Goal: Find specific page/section: Find specific page/section

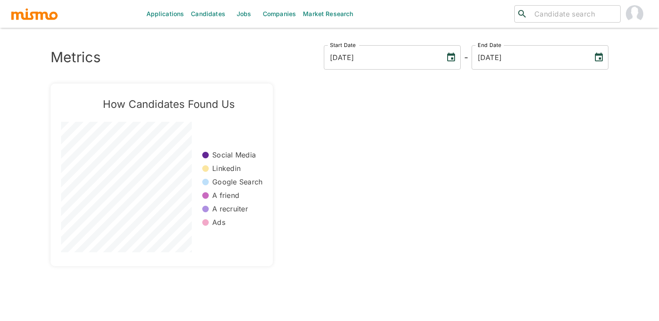
click at [246, 16] on link "Jobs" at bounding box center [244, 14] width 30 height 28
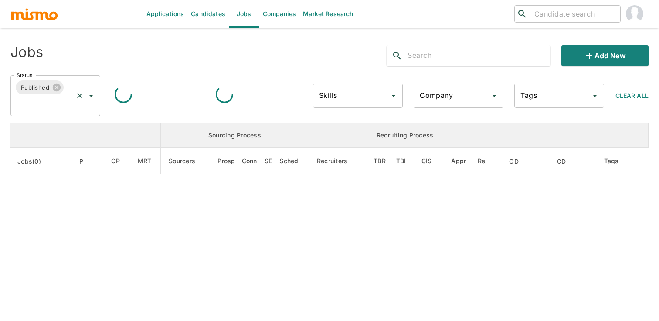
click at [88, 98] on icon "Open" at bounding box center [91, 96] width 10 height 10
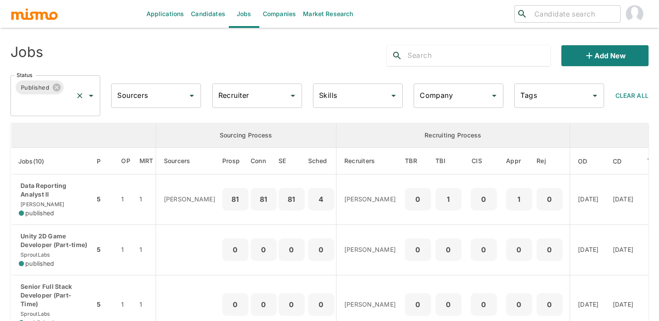
click at [89, 96] on icon "Open" at bounding box center [91, 96] width 10 height 10
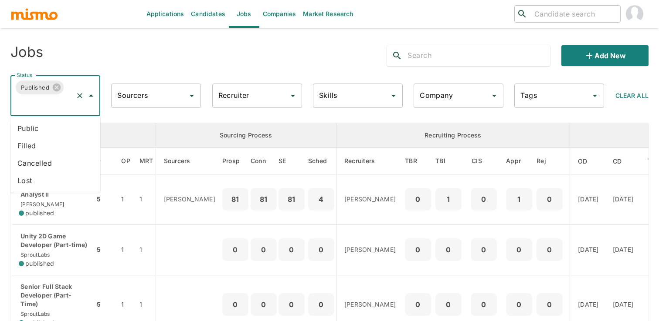
click at [64, 124] on li "Public" at bounding box center [55, 128] width 90 height 17
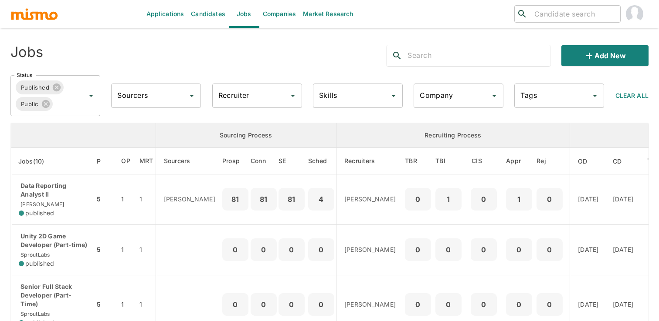
click at [260, 94] on input "Recruiter" at bounding box center [250, 96] width 69 height 17
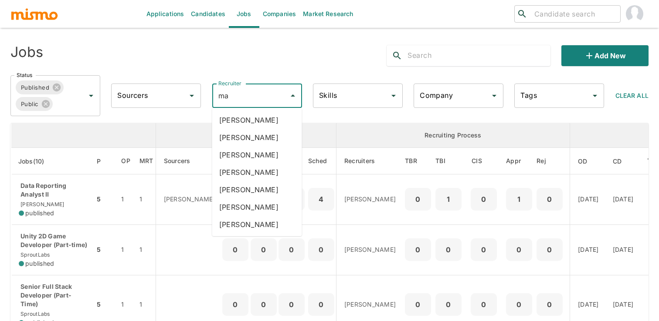
type input "mai"
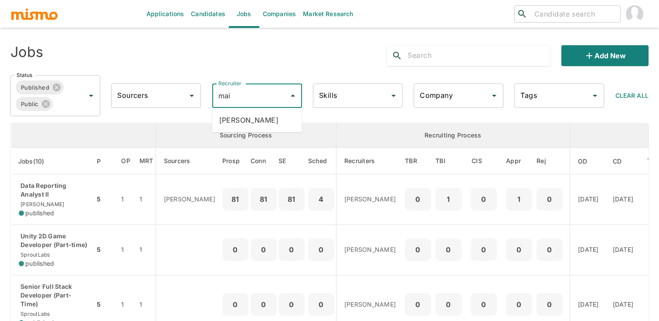
click at [278, 124] on li "[PERSON_NAME]" at bounding box center [257, 119] width 90 height 17
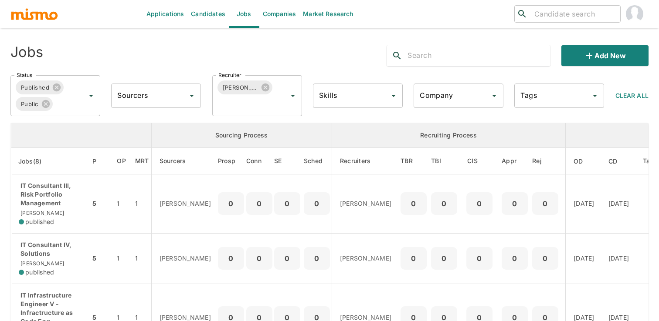
click at [352, 62] on div "Jobs Add new" at bounding box center [325, 52] width 645 height 28
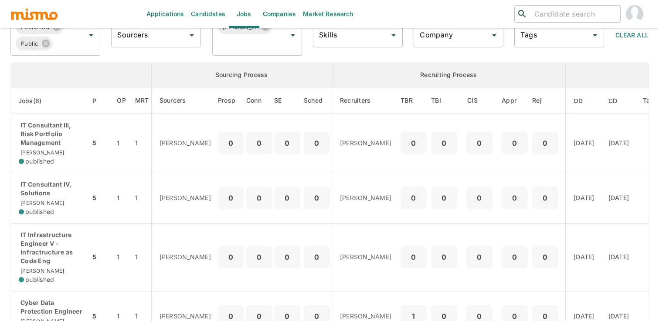
scroll to position [95, 0]
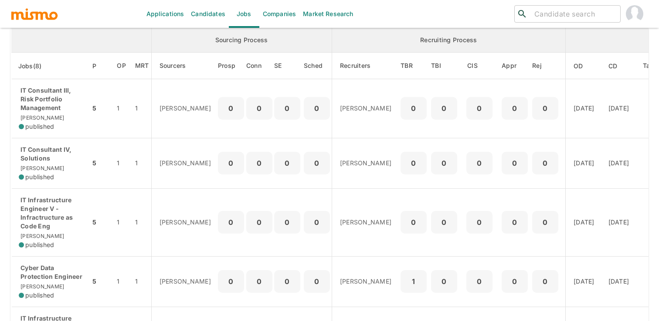
click at [348, 112] on p "[PERSON_NAME]" at bounding box center [365, 108] width 51 height 9
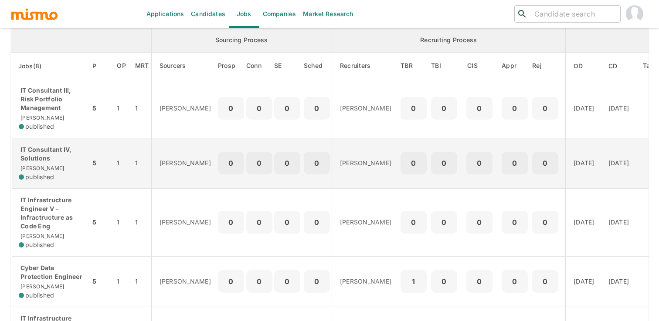
click at [274, 152] on div "0" at bounding box center [287, 163] width 26 height 23
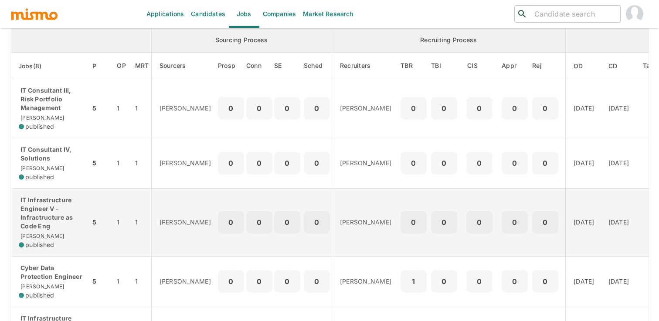
click at [302, 192] on td "0" at bounding box center [317, 223] width 30 height 68
